Goal: Transaction & Acquisition: Purchase product/service

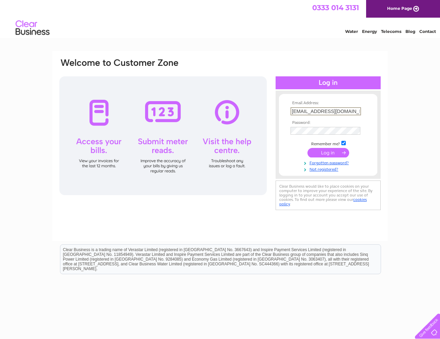
type input "charlie@studiomb.co.uk"
click at [325, 153] on input "submit" at bounding box center [329, 152] width 42 height 10
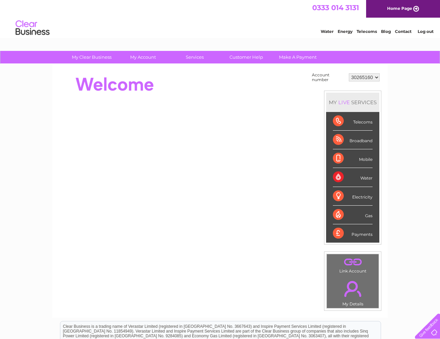
select select "30299479"
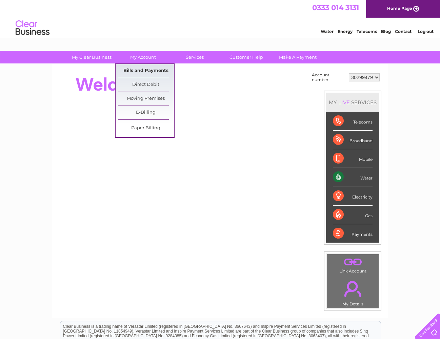
click at [134, 71] on link "Bills and Payments" at bounding box center [146, 71] width 56 height 14
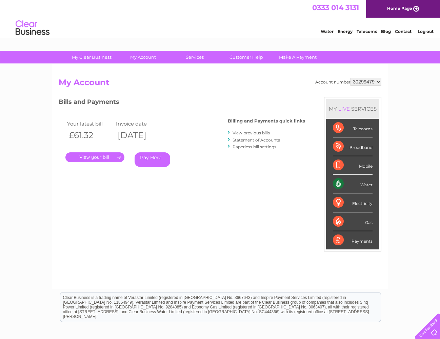
click at [88, 156] on link "." at bounding box center [94, 157] width 59 height 10
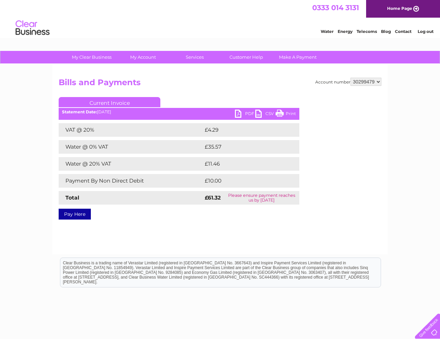
select select "30310858"
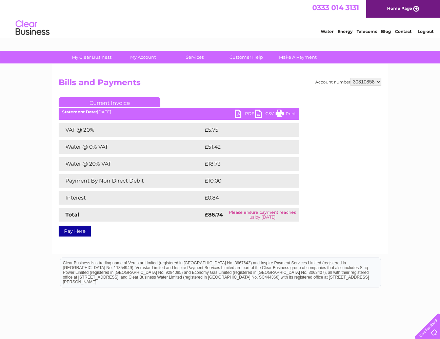
click at [72, 231] on link "Pay Here" at bounding box center [75, 231] width 32 height 11
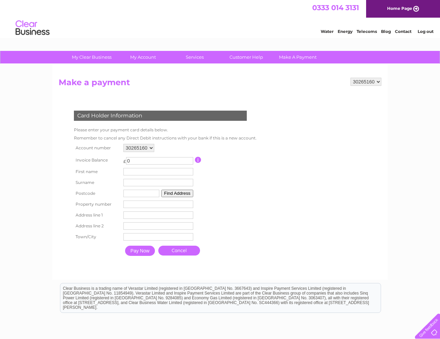
click at [133, 162] on input "0" at bounding box center [159, 160] width 67 height 7
drag, startPoint x: 137, startPoint y: 159, endPoint x: 124, endPoint y: 159, distance: 13.6
click at [124, 159] on td "£ 0 This payment facility permits payment of the full outstanding invoice balan…" at bounding box center [158, 160] width 73 height 13
type input "86.74"
type input "Charles"
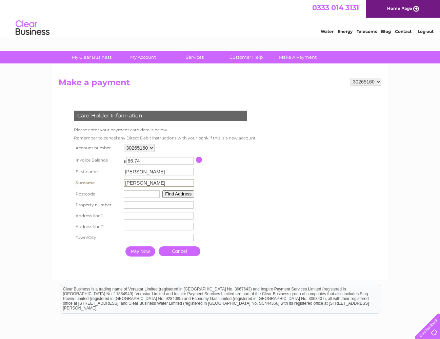
type input "Barr"
click at [262, 200] on div "Card Holder Information Please enter your payment card details below. Remember …" at bounding box center [162, 182] width 206 height 156
type input "EH6 6LU"
click at [138, 204] on input "number" at bounding box center [159, 204] width 70 height 7
type input "6"
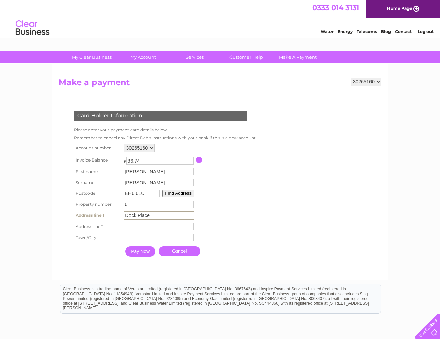
type input "Dock Place"
type input "Edinburgh"
click at [137, 252] on input "Pay Now" at bounding box center [140, 251] width 30 height 10
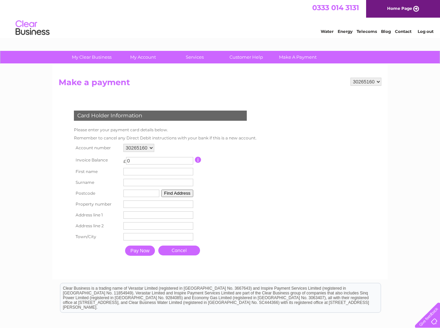
select select "30310858"
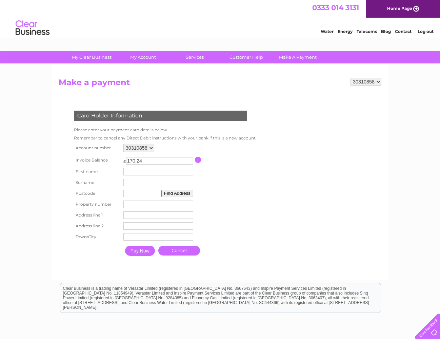
drag, startPoint x: 165, startPoint y: 159, endPoint x: 116, endPoint y: 164, distance: 49.1
click at [115, 158] on tr "Invoice Balance £ 170.24 This payment facility permits payment of the full outs…" at bounding box center [163, 160] width 183 height 13
type input "86.74"
type input "Charles"
type input "Barr"
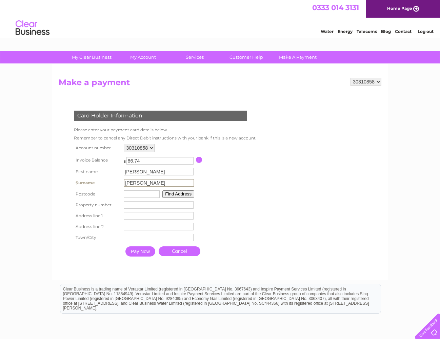
drag, startPoint x: 157, startPoint y: 193, endPoint x: 164, endPoint y: 196, distance: 6.8
type input "EH6 6LU"
click at [137, 207] on input "number" at bounding box center [159, 204] width 70 height 7
type input "6"
type input "Dock Place"
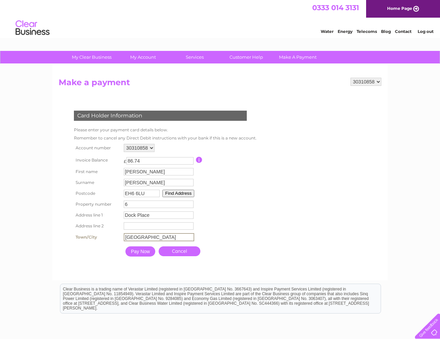
type input "Edinburgh"
click at [140, 253] on input "Pay Now" at bounding box center [141, 251] width 30 height 10
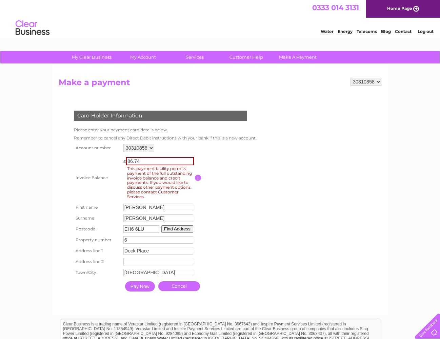
click at [168, 182] on span "This payment facility permits payment of the full outstanding invoice balance a…" at bounding box center [161, 182] width 70 height 35
click at [202, 175] on input "button" at bounding box center [198, 178] width 6 height 6
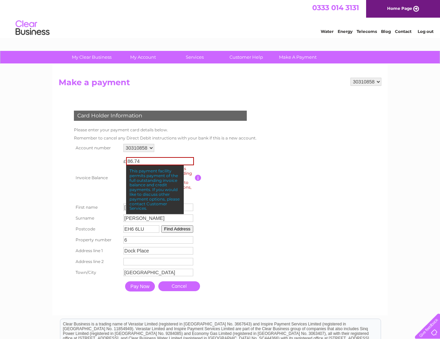
click at [219, 177] on td at bounding box center [225, 178] width 60 height 48
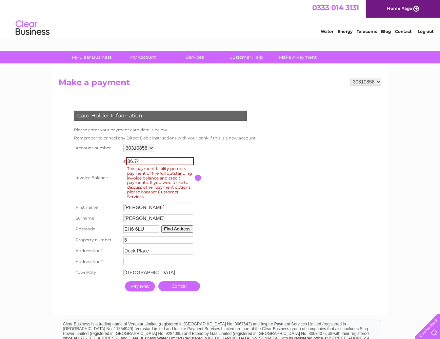
click at [150, 158] on input "86.74" at bounding box center [160, 161] width 68 height 8
drag, startPoint x: 167, startPoint y: 160, endPoint x: 113, endPoint y: 159, distance: 53.3
click at [113, 159] on tr "Invoice Balance £ 86.74 This payment facility permits payment of the full outst…" at bounding box center [163, 178] width 183 height 48
click at [105, 166] on th "Invoice Balance" at bounding box center [97, 178] width 50 height 48
click at [193, 160] on input "-0.76" at bounding box center [160, 161] width 68 height 8
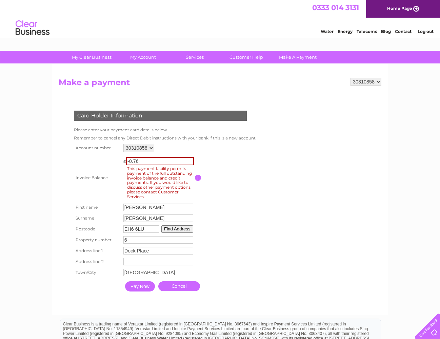
type input "0.24"
click at [193, 159] on input "0.24" at bounding box center [160, 161] width 68 height 8
click at [220, 161] on td at bounding box center [225, 178] width 60 height 48
click at [113, 159] on tr "Invoice Balance £ 0.24 This payment facility permits payment of the full outsta…" at bounding box center [163, 178] width 183 height 48
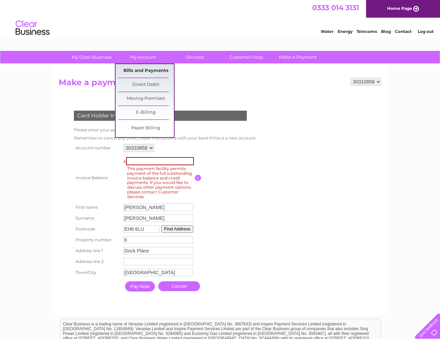
click at [145, 69] on link "Bills and Payments" at bounding box center [146, 71] width 56 height 14
click at [141, 70] on link "Bills and Payments" at bounding box center [146, 71] width 56 height 14
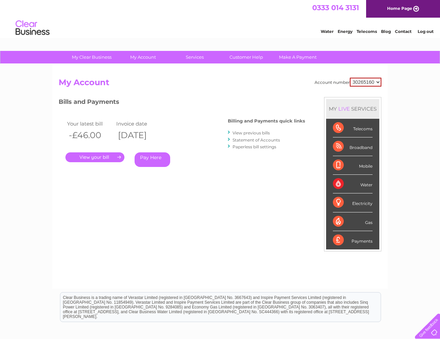
select select "30310858"
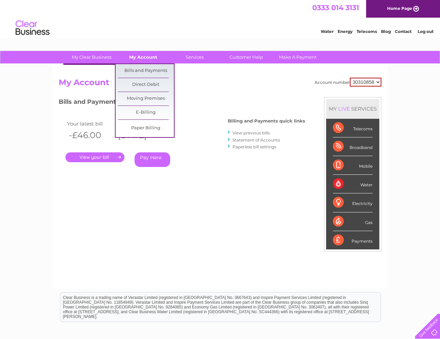
click at [146, 56] on link "My Account" at bounding box center [143, 57] width 56 height 13
click at [147, 70] on link "Bills and Payments" at bounding box center [146, 71] width 56 height 14
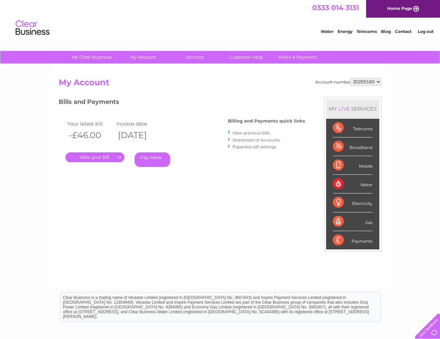
select select "30310858"
click at [98, 157] on link "." at bounding box center [94, 157] width 59 height 10
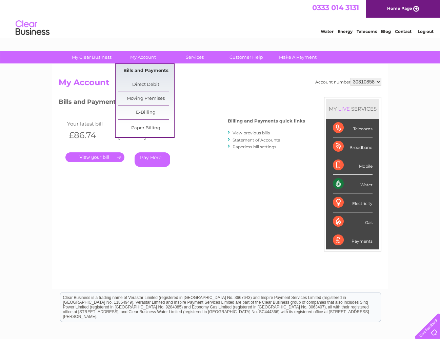
click at [145, 71] on link "Bills and Payments" at bounding box center [146, 71] width 56 height 14
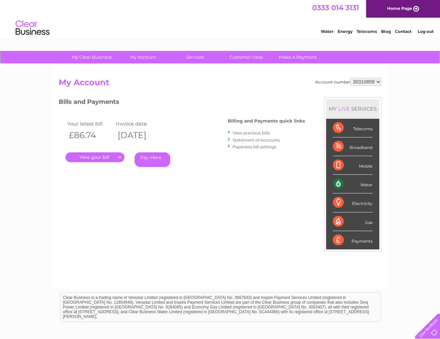
click at [153, 158] on link "Pay Here" at bounding box center [153, 159] width 36 height 15
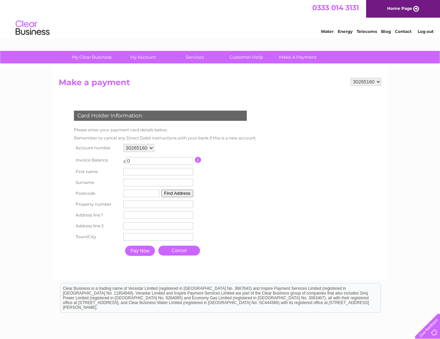
select select "30310858"
type input "[PERSON_NAME]"
drag, startPoint x: 225, startPoint y: 217, endPoint x: 214, endPoint y: 218, distance: 10.2
click at [225, 217] on table "Account number 30265160 30299479 30310858 Invoice Balance £ 170.24 [GEOGRAPHIC_…" at bounding box center [163, 200] width 183 height 117
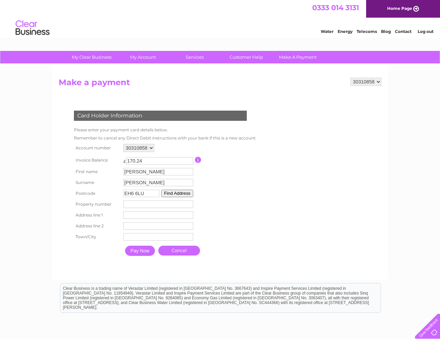
type input "EH6 6LU"
click at [136, 205] on input "number" at bounding box center [159, 204] width 70 height 7
type input "6"
type input "Dock Place"
type input "[GEOGRAPHIC_DATA]"
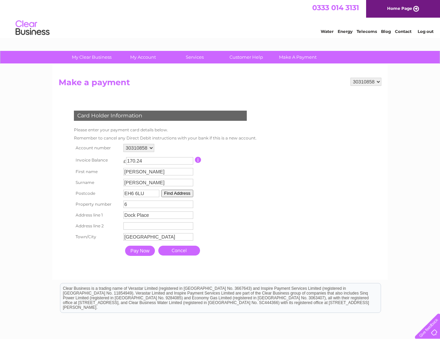
click at [142, 251] on input "Pay Now" at bounding box center [140, 251] width 30 height 10
